Goal: Find specific page/section: Find specific page/section

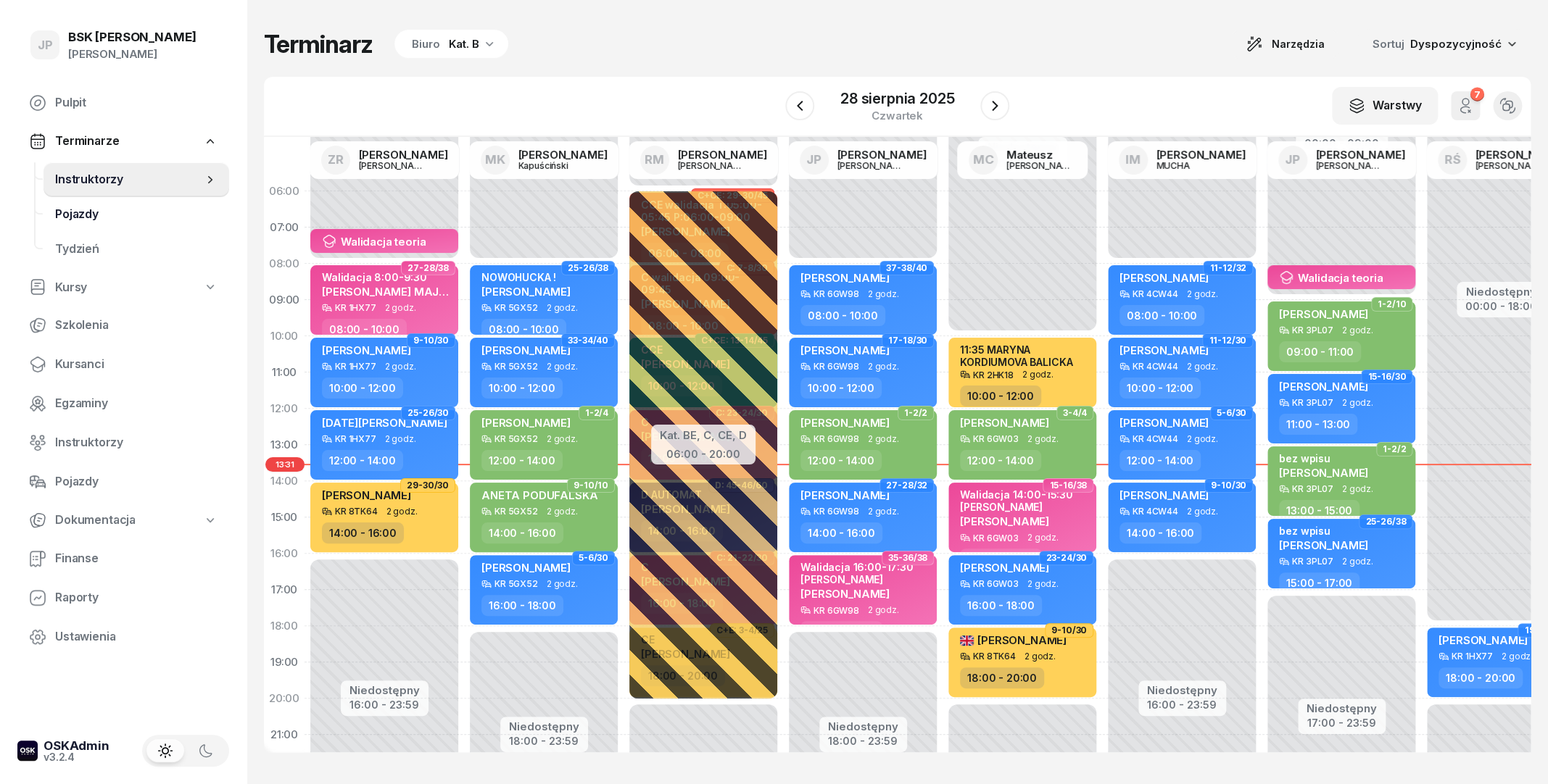
click at [153, 207] on span "Pojazdy" at bounding box center [136, 215] width 162 height 19
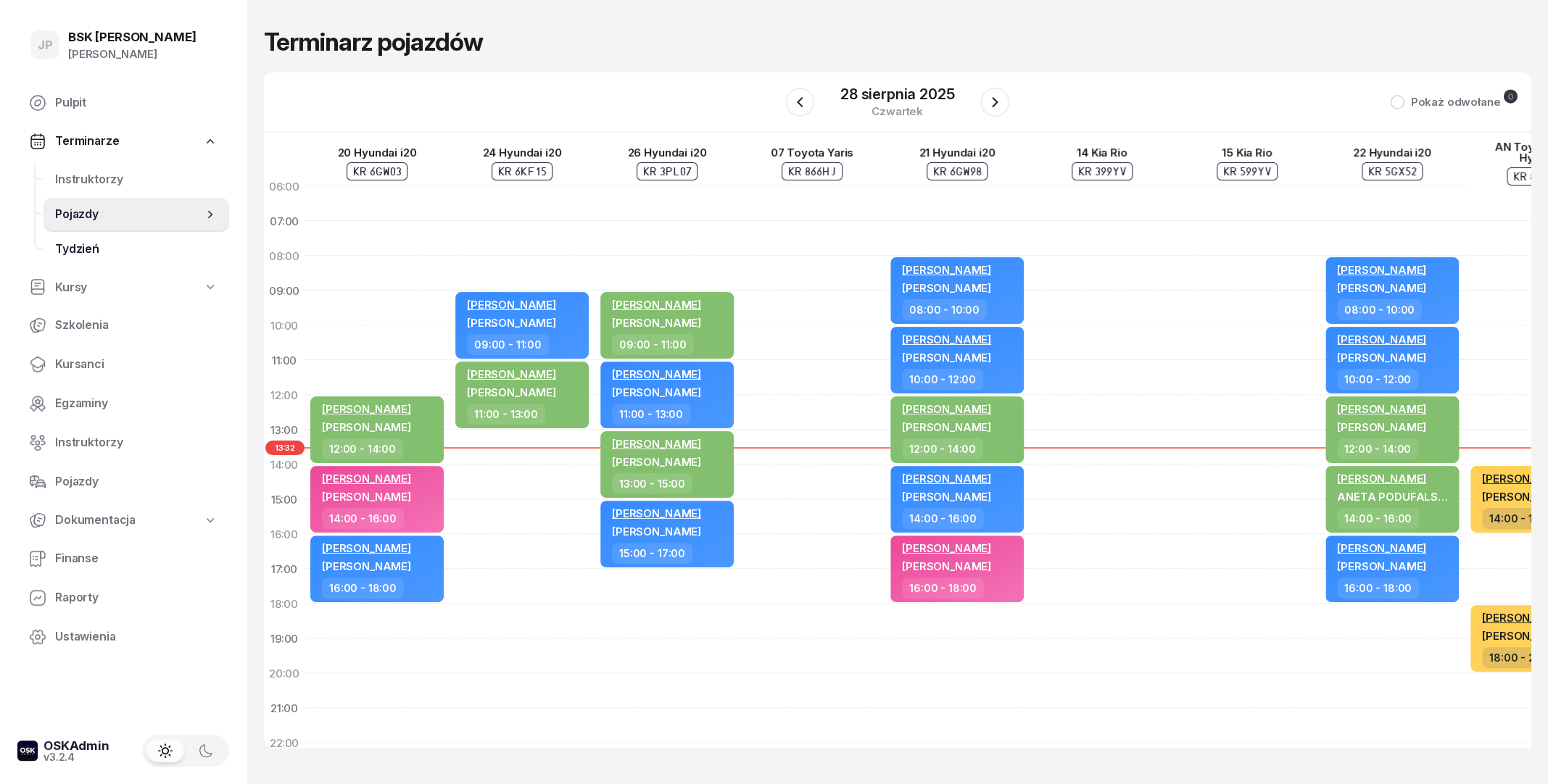
click at [128, 250] on span "Tydzień" at bounding box center [136, 249] width 162 height 19
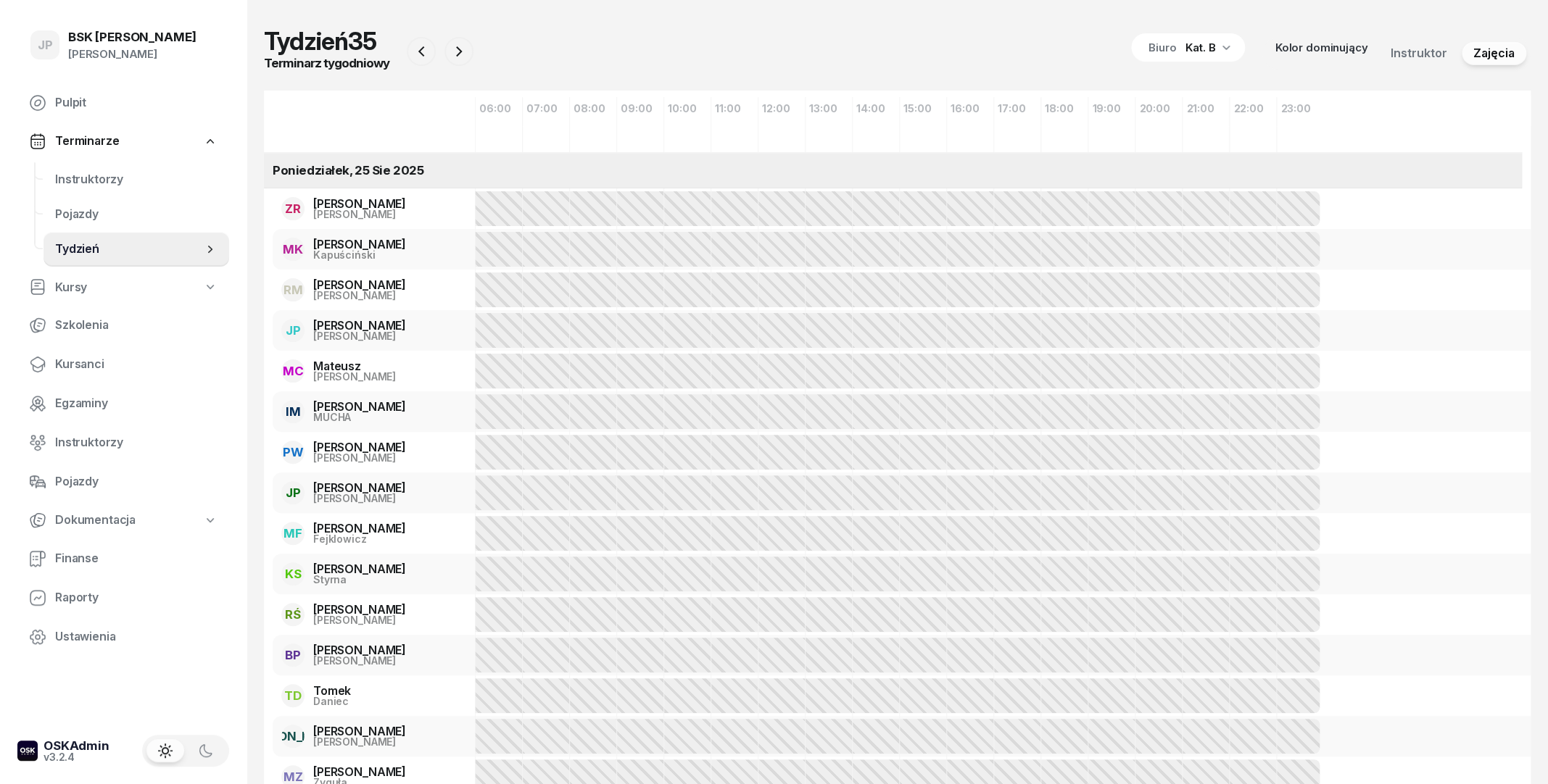
click at [89, 295] on link "Kursy" at bounding box center [123, 288] width 212 height 33
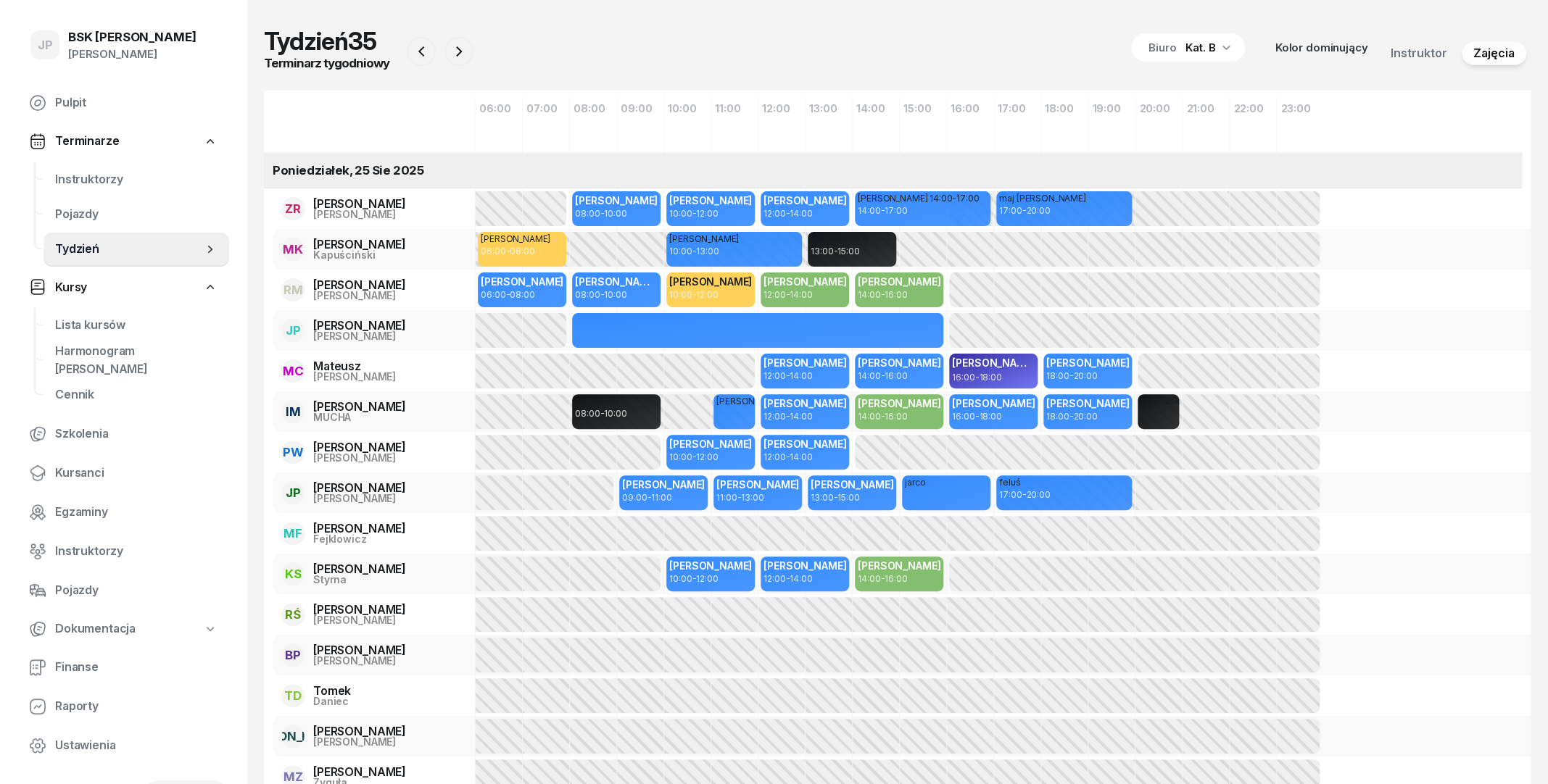
select select
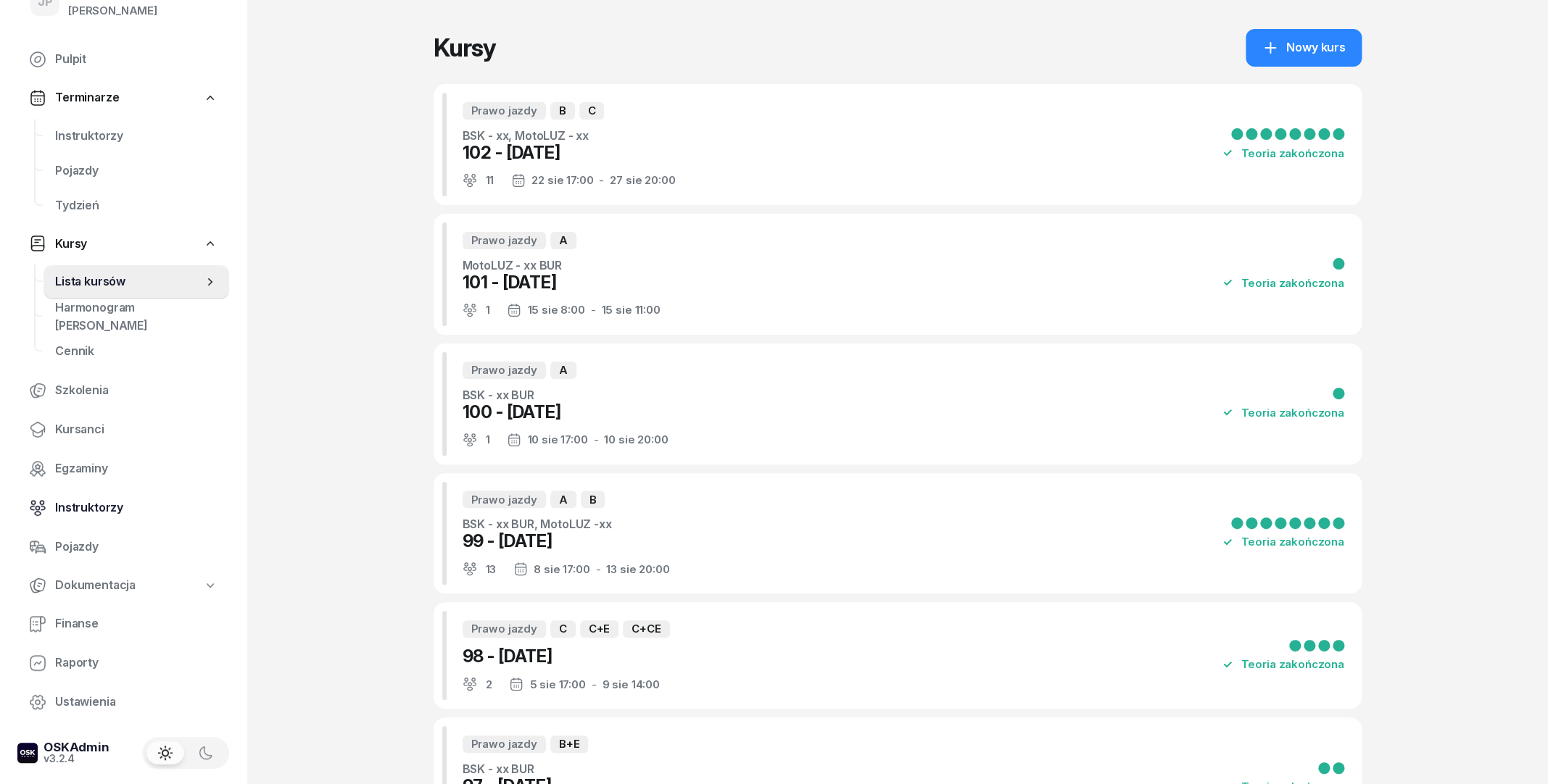
scroll to position [46, 0]
click at [84, 541] on span "Pojazdy" at bounding box center [136, 545] width 162 height 19
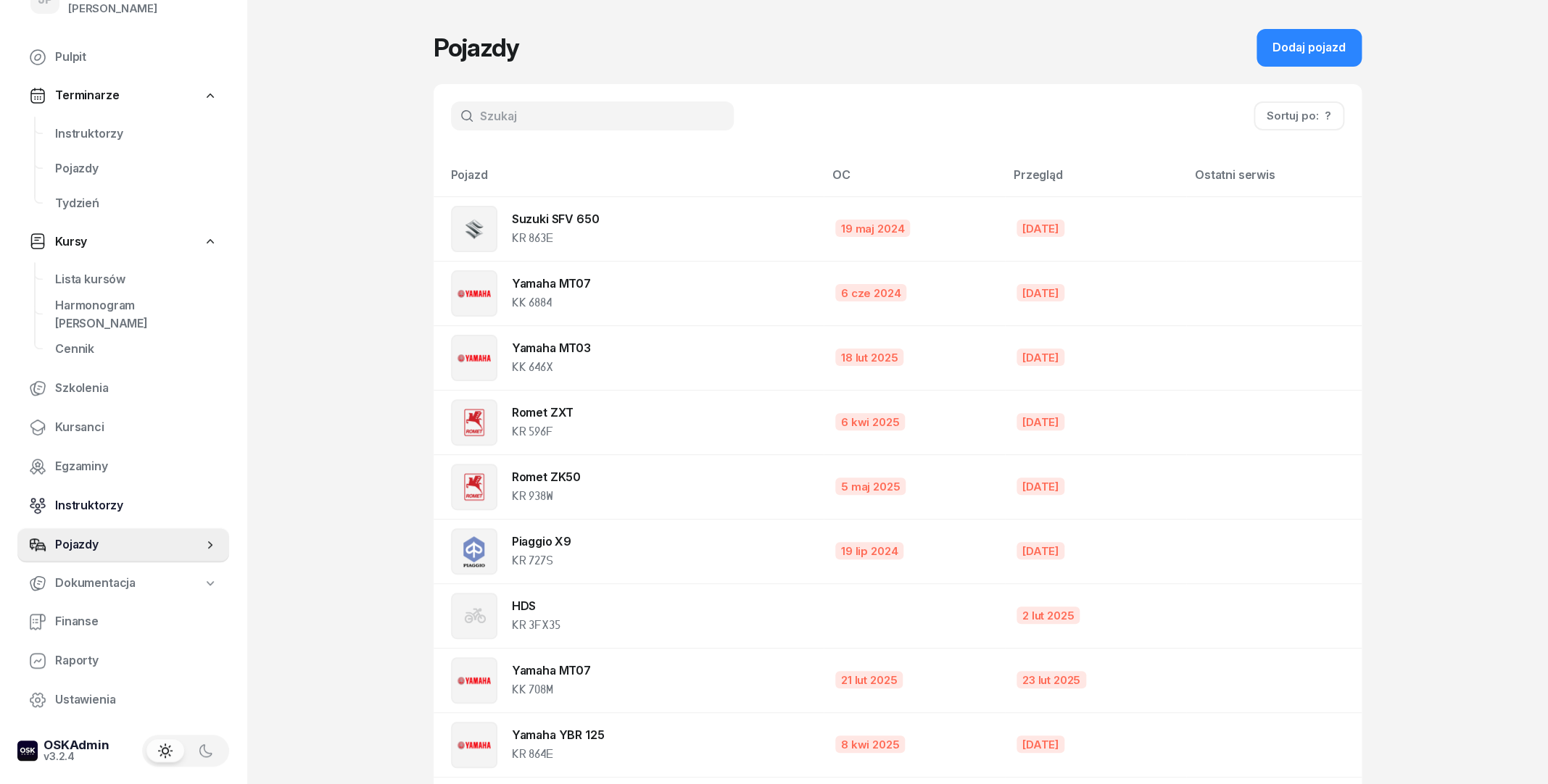
click at [87, 515] on span "Instruktorzy" at bounding box center [136, 506] width 162 height 19
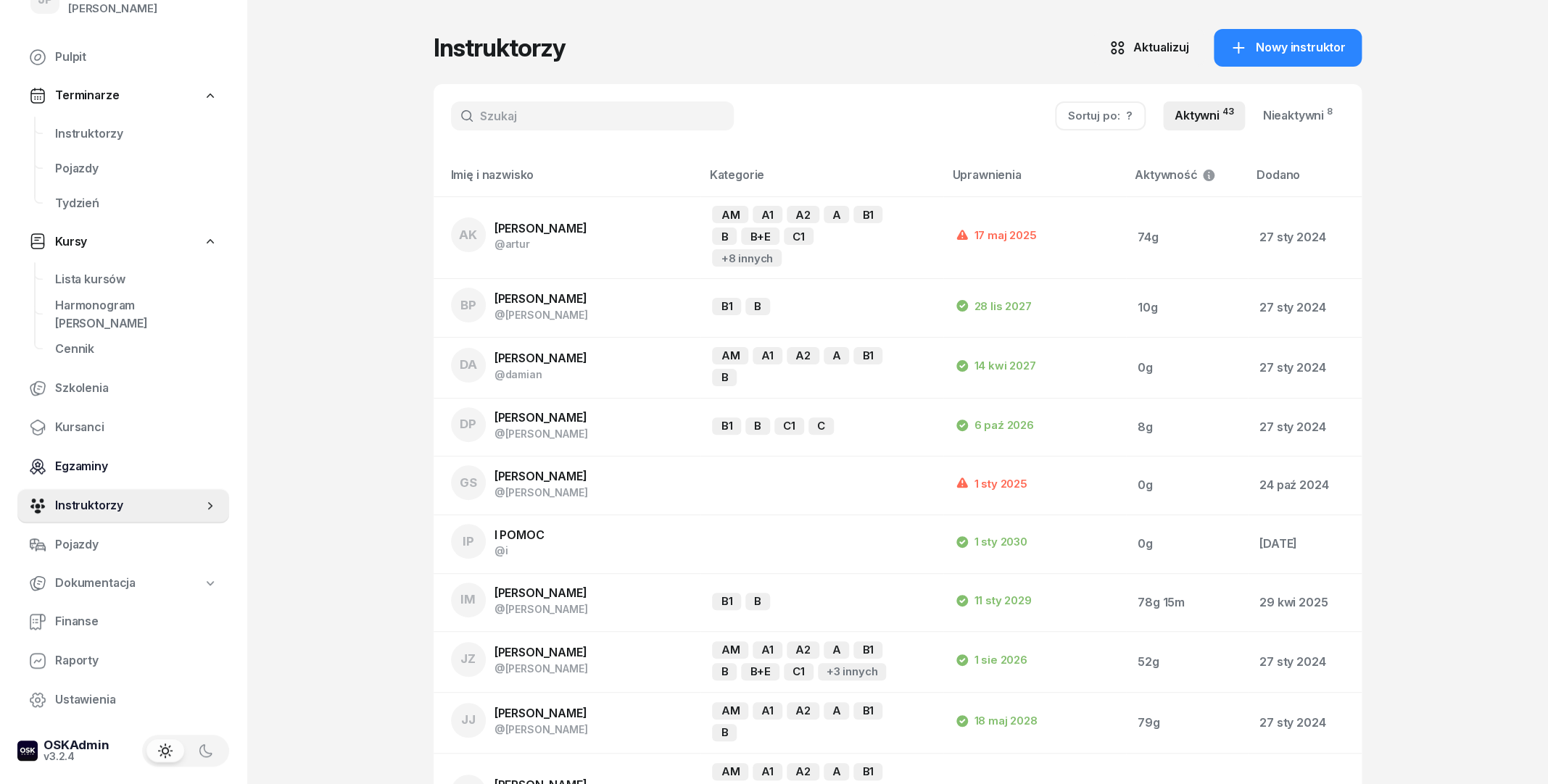
click at [100, 478] on link "Egzaminy" at bounding box center [123, 467] width 212 height 35
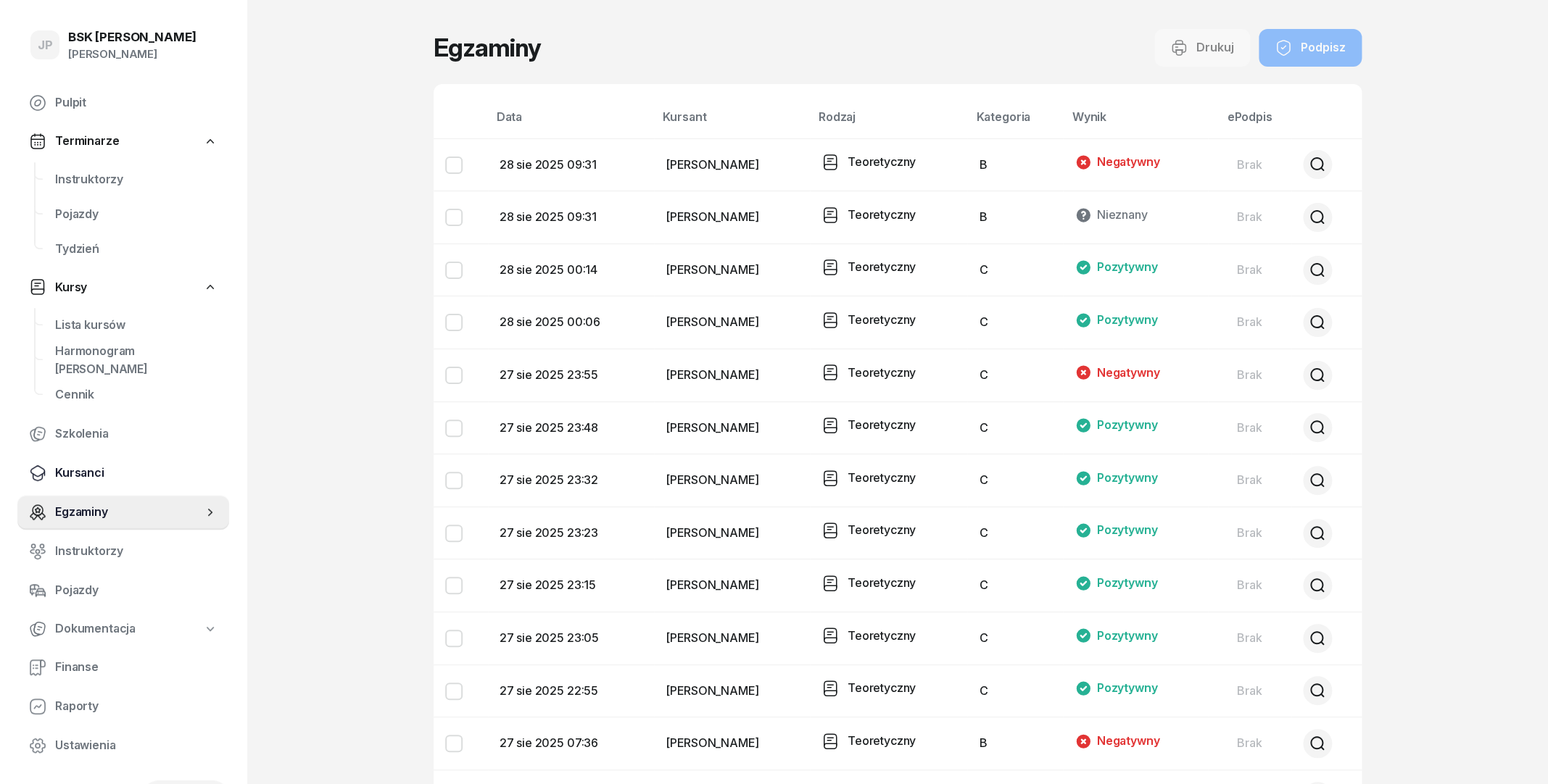
click at [98, 470] on span "Kursanci" at bounding box center [136, 473] width 162 height 19
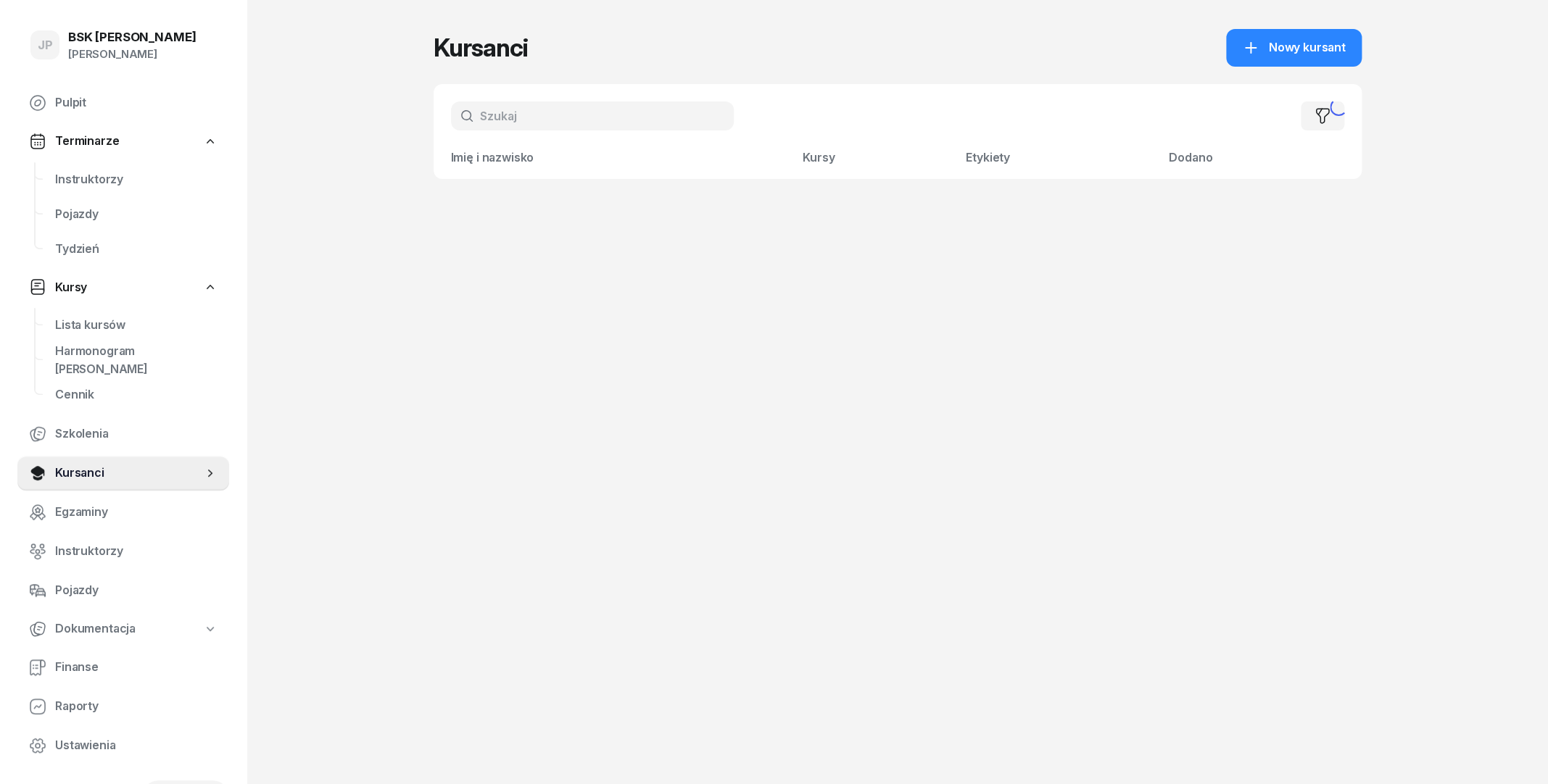
click at [504, 119] on input "text" at bounding box center [592, 116] width 283 height 29
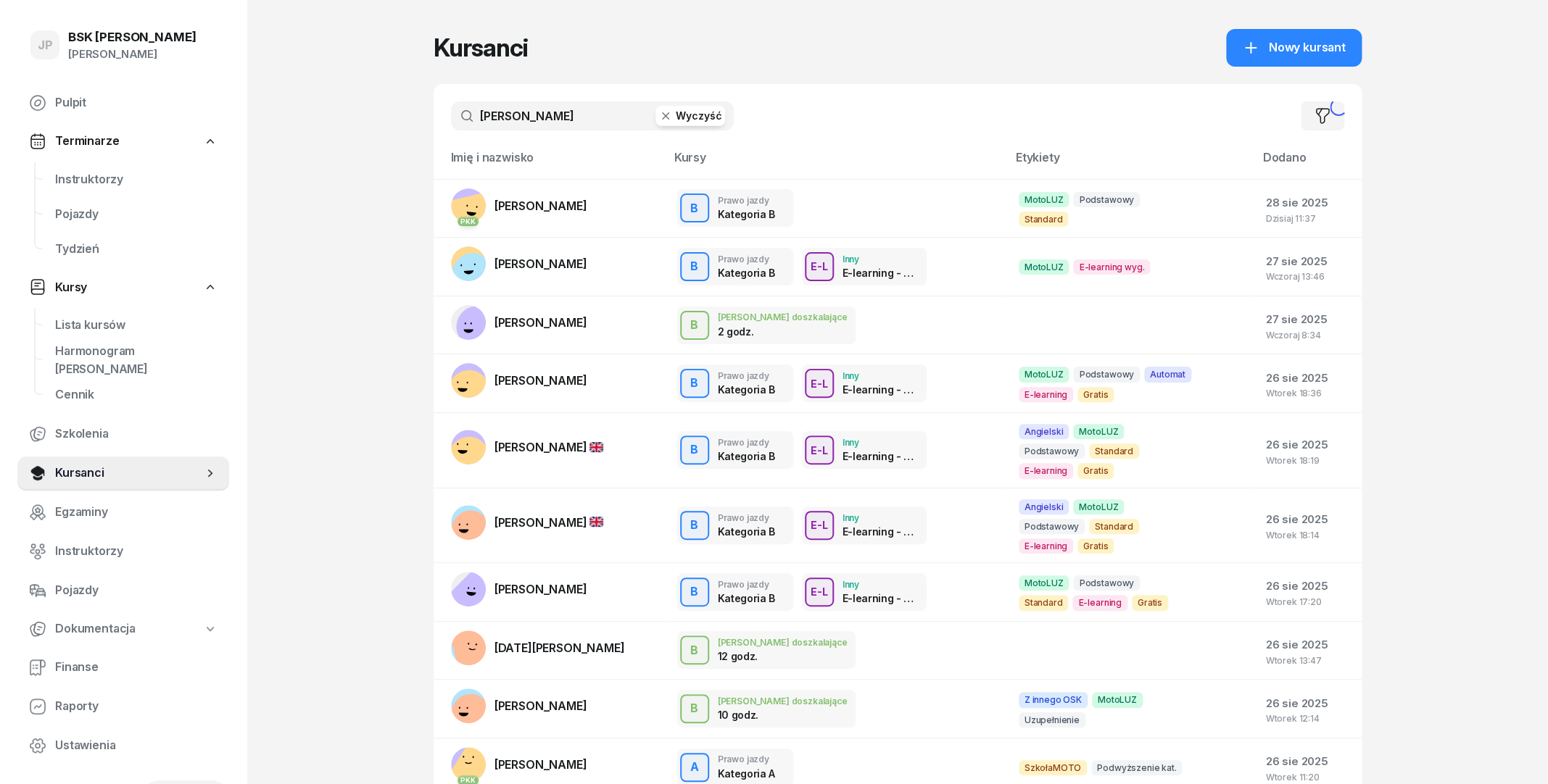
type input "[PERSON_NAME]"
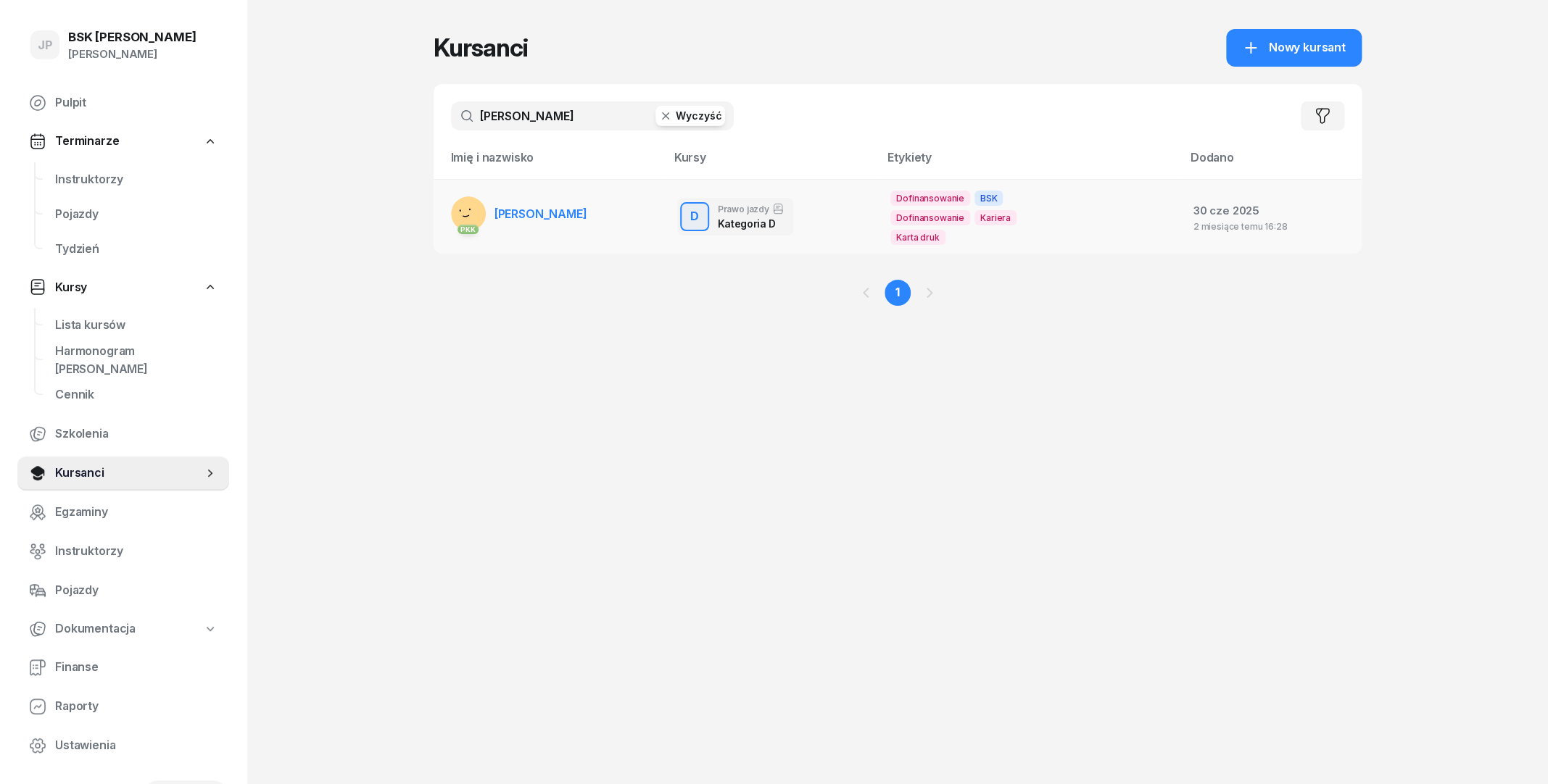
click at [530, 215] on span "[PERSON_NAME]" at bounding box center [541, 214] width 93 height 15
